Goal: Information Seeking & Learning: Find specific page/section

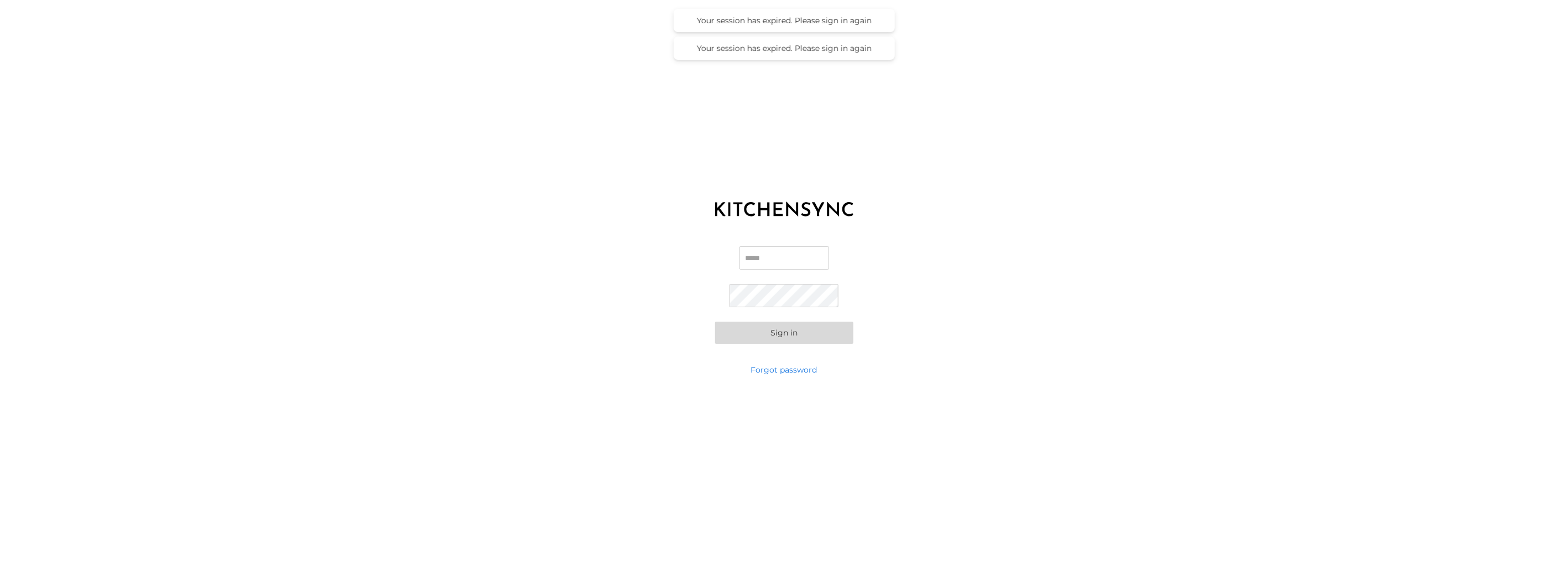
type input "**********"
click at [823, 340] on button "Sign in" at bounding box center [784, 333] width 138 height 22
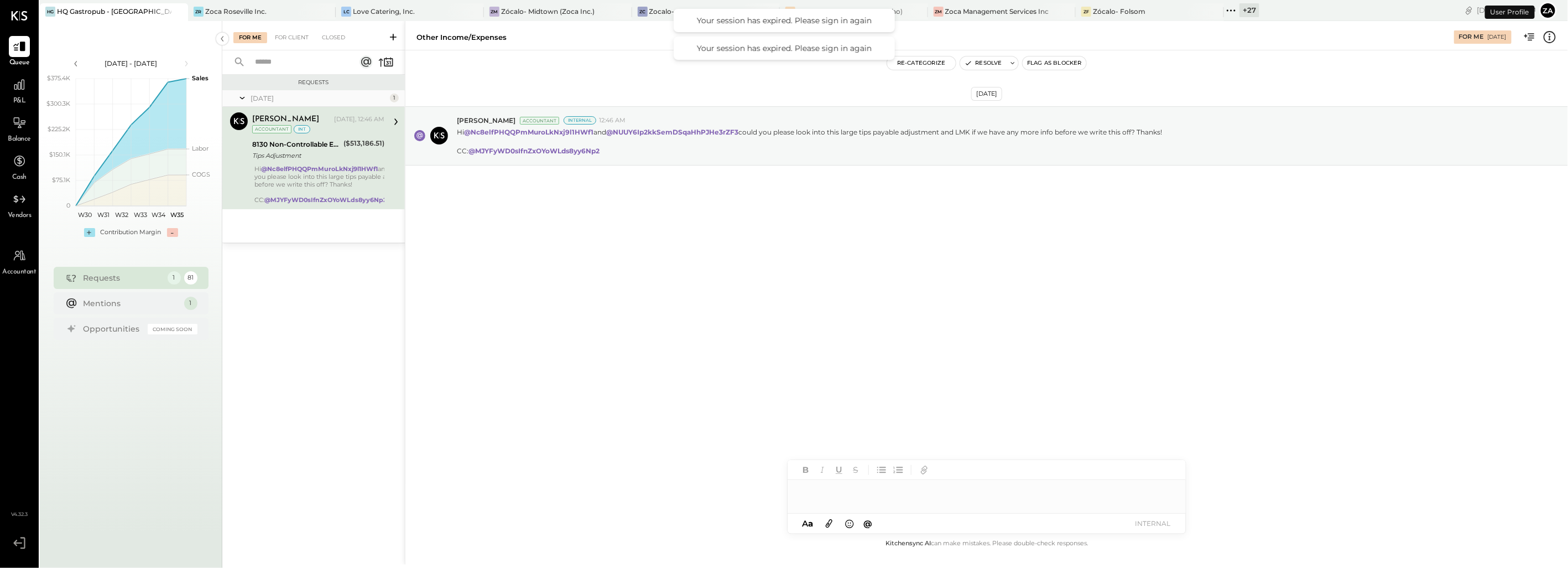
click at [676, 331] on div "[DATE] [PERSON_NAME] Accountant Internal 12:46 AM Hi @Nc8elfPHQQPmMuroLkNxj9l1H…" at bounding box center [987, 293] width 1163 height 486
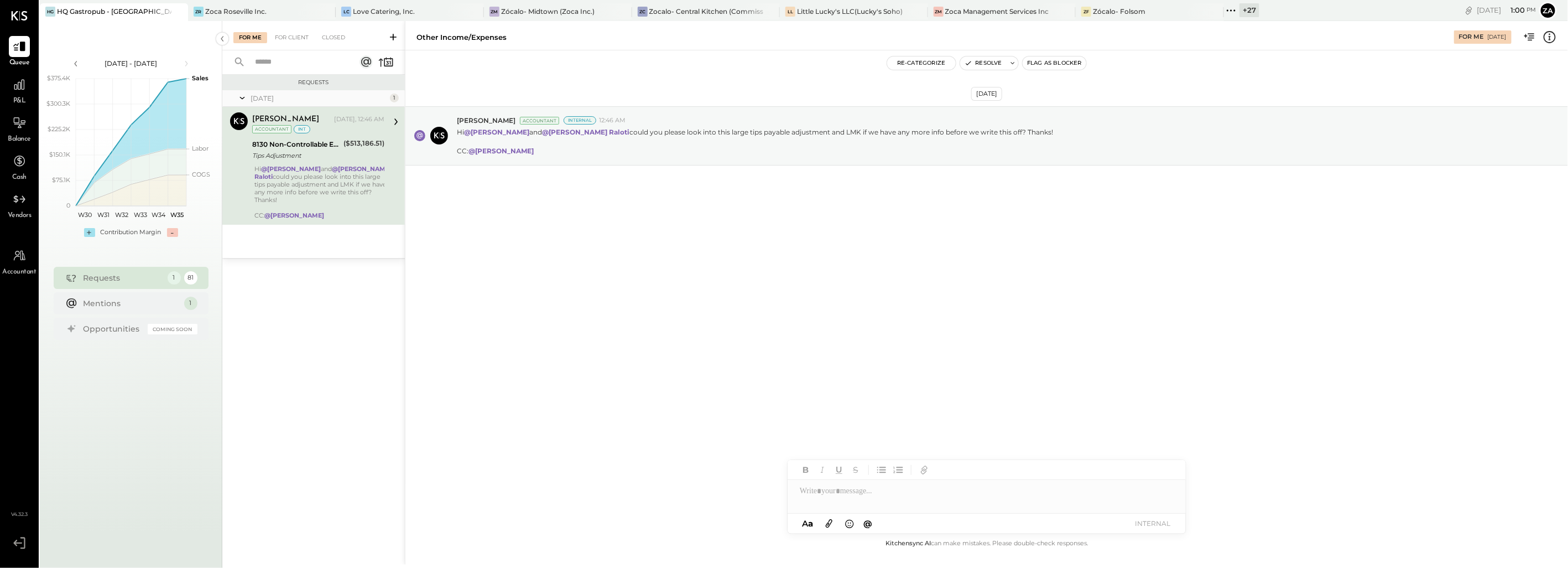
click at [345, 177] on div "Hi @[PERSON_NAME] and @[PERSON_NAME] [PERSON_NAME] could you please look into t…" at bounding box center [323, 192] width 137 height 54
click at [287, 144] on div "8130 Non-Controllable Expenses:Other Income and Expenses:Other Income/Expenses" at bounding box center [296, 144] width 88 height 11
click at [395, 122] on icon at bounding box center [396, 122] width 14 height 14
click at [709, 351] on div "[DATE] [PERSON_NAME] Accountant Internal 12:46 AM Hi @[PERSON_NAME] and @[PERSO…" at bounding box center [987, 293] width 1163 height 486
click at [338, 30] on div "For Me For Client Closed" at bounding box center [313, 35] width 182 height 29
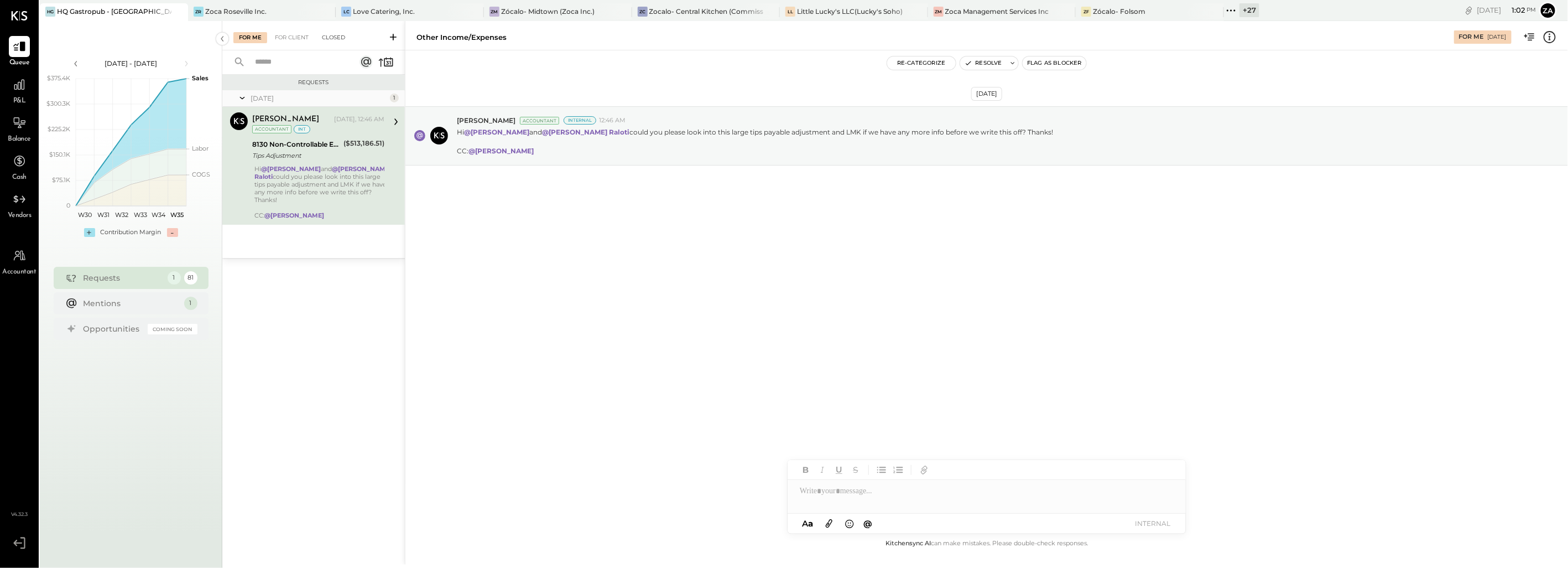
click at [336, 37] on div "Closed" at bounding box center [333, 37] width 35 height 11
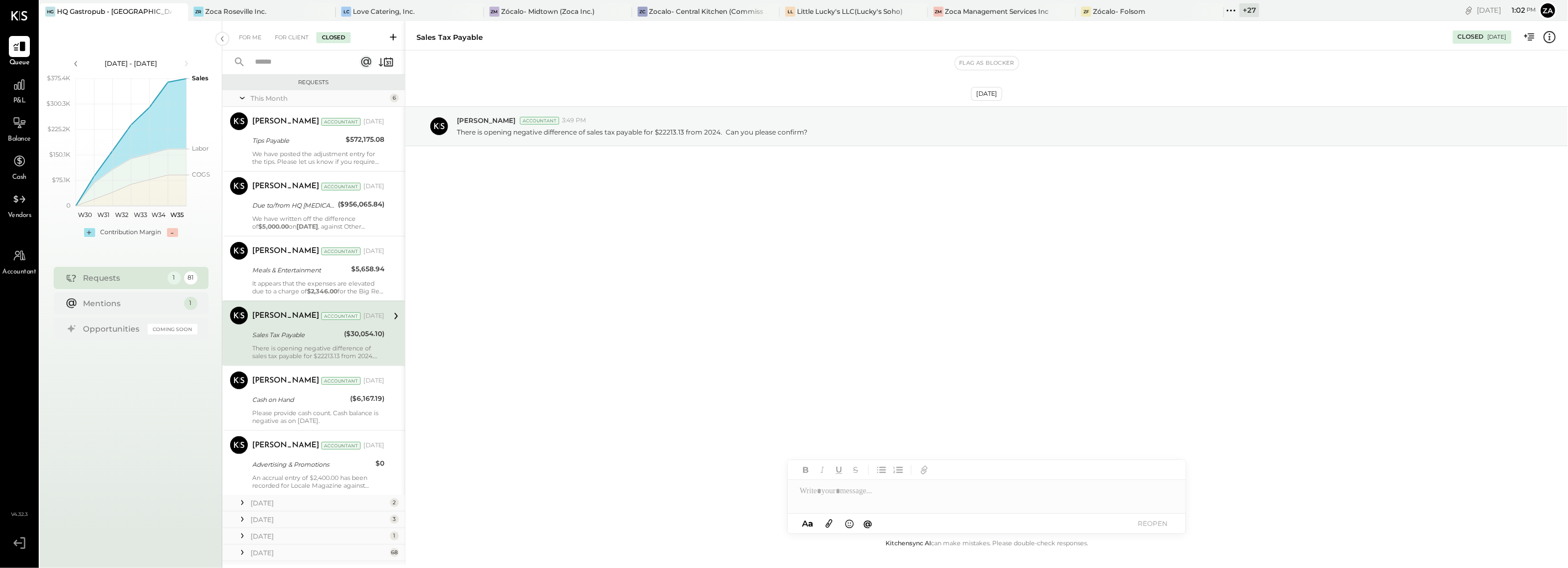
click at [272, 57] on input "text" at bounding box center [298, 62] width 100 height 18
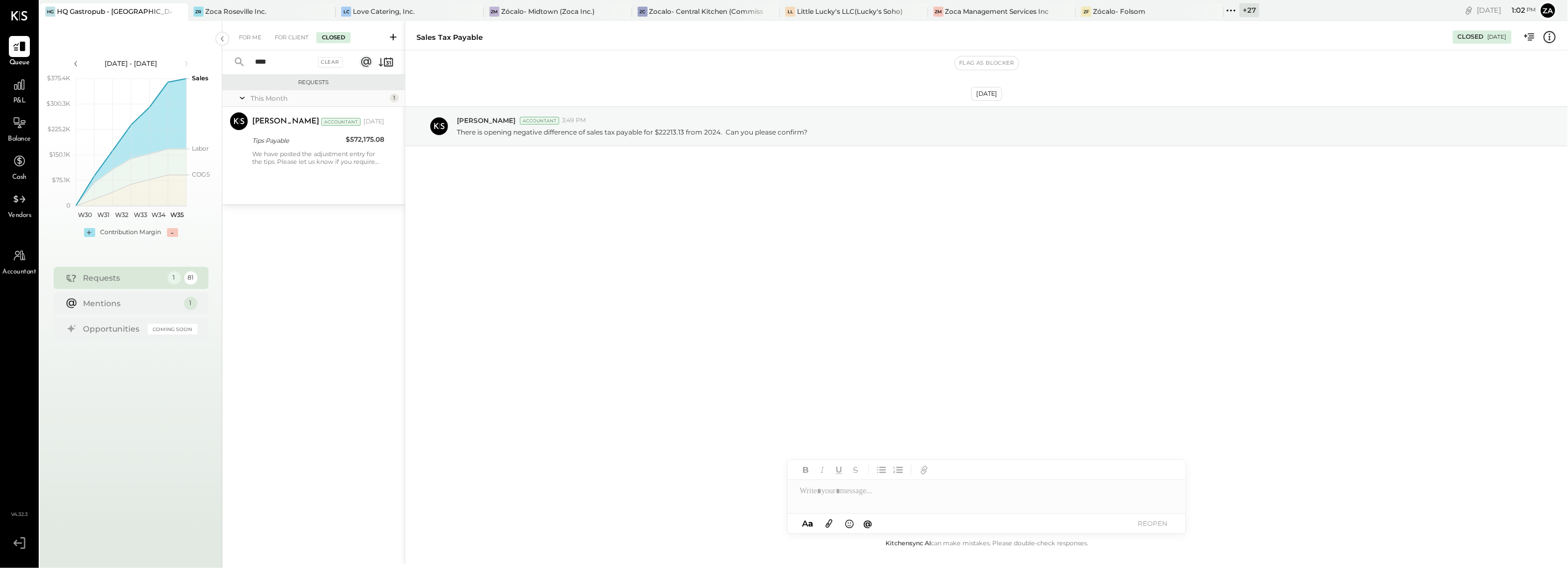
type input "****"
click at [353, 152] on div "We have posted the adjustment entry for the tips. Please let us know if you req…" at bounding box center [318, 158] width 132 height 16
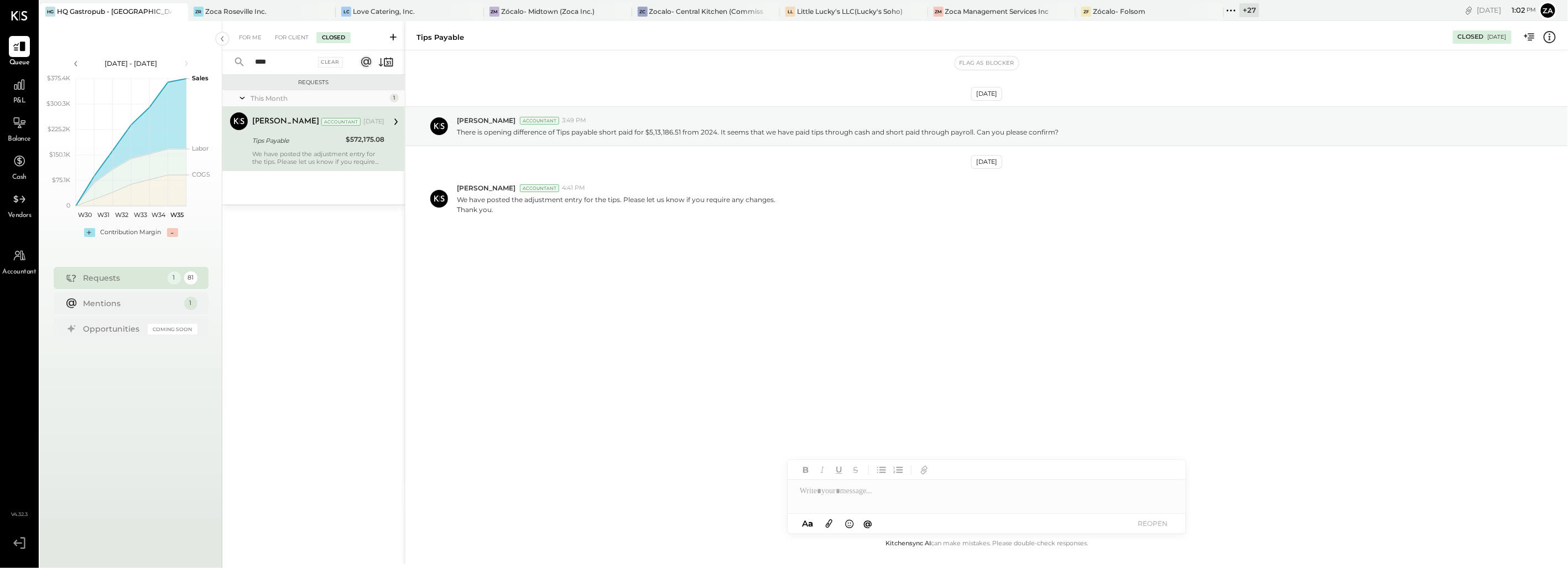
click at [838, 309] on div "[DATE] [PERSON_NAME] Accountant 3:49 PM There is opening difference of Tips pay…" at bounding box center [987, 293] width 1163 height 486
click at [876, 300] on div "[DATE] [PERSON_NAME] Accountant 3:49 PM There is opening difference of Tips pay…" at bounding box center [987, 192] width 1163 height 228
